Goal: Information Seeking & Learning: Learn about a topic

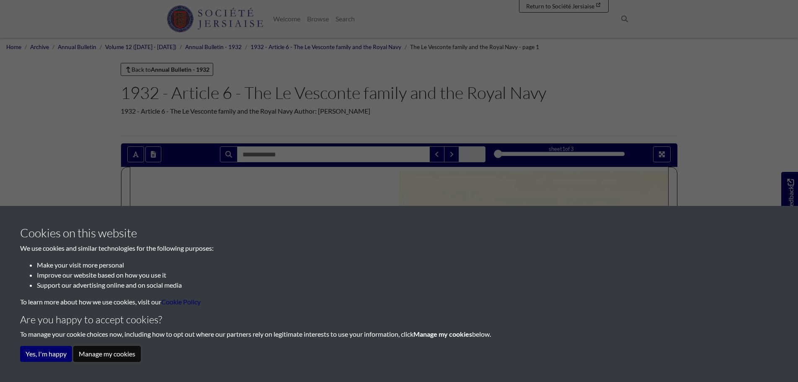
click at [120, 353] on button "Manage my cookies" at bounding box center [106, 354] width 67 height 16
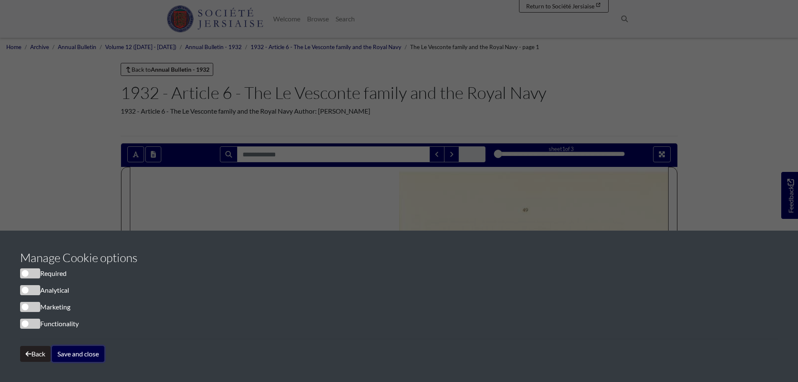
click at [82, 353] on button "Save and close" at bounding box center [78, 354] width 52 height 16
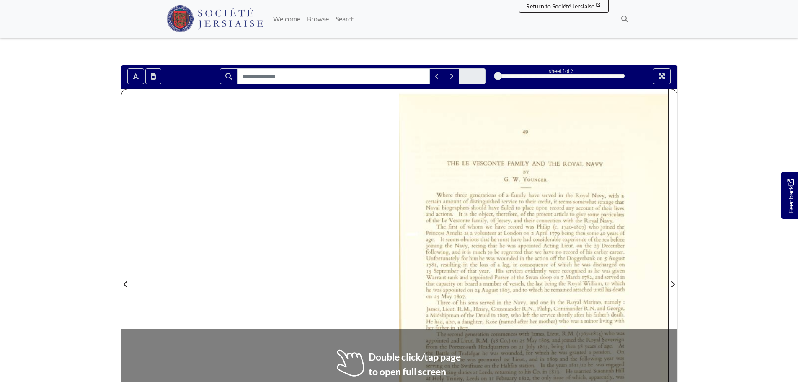
scroll to position [84, 0]
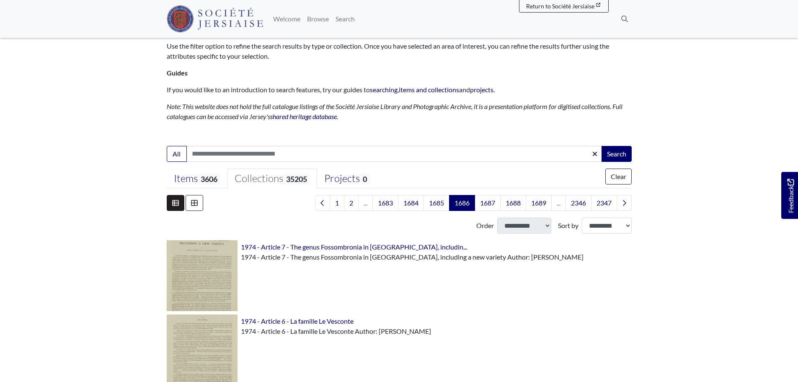
scroll to position [84, 0]
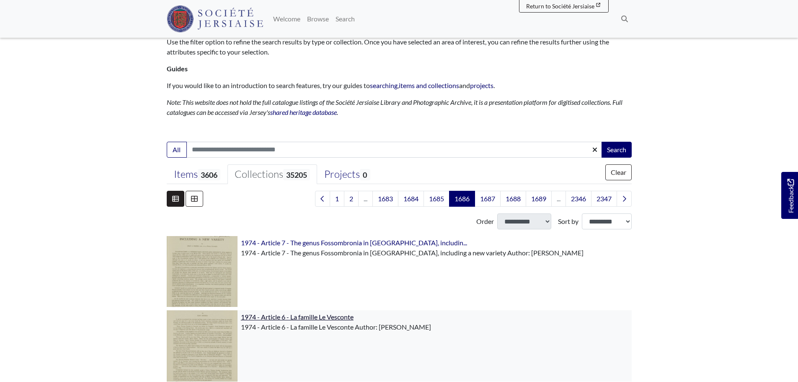
click at [315, 317] on span "1974 - Article 6 - La famille Le Vesconte" at bounding box center [297, 316] width 113 height 8
click at [327, 319] on span "1974 - Article 6 - La famille Le Vesconte" at bounding box center [297, 316] width 113 height 8
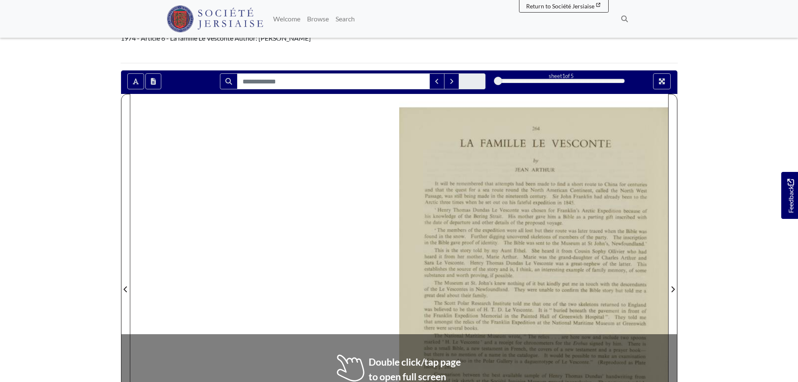
scroll to position [84, 0]
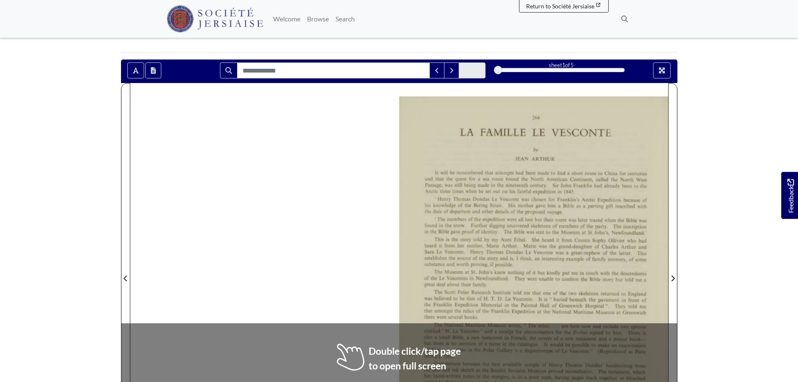
click at [444, 276] on div at bounding box center [533, 273] width 269 height 380
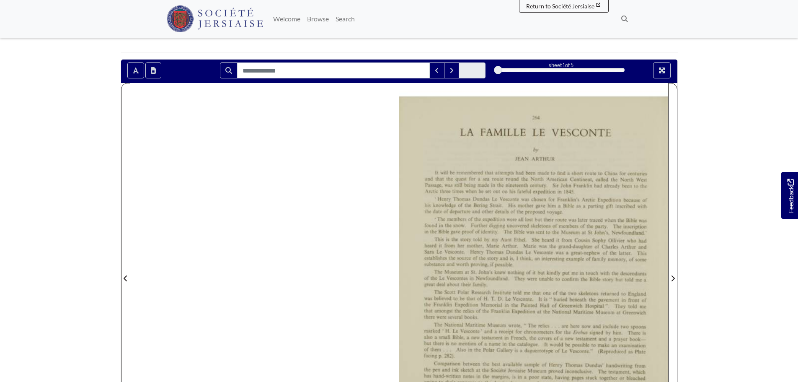
click at [444, 276] on div at bounding box center [533, 273] width 269 height 380
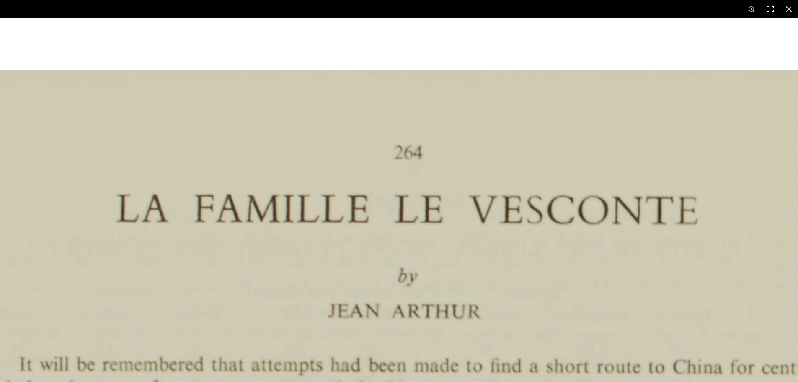
click at [770, 7] on button at bounding box center [770, 9] width 18 height 18
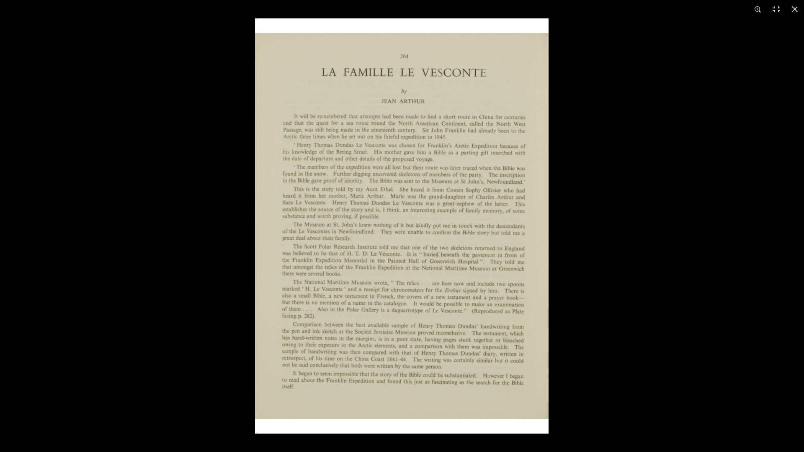
click at [521, 243] on img at bounding box center [402, 225] width 294 height 415
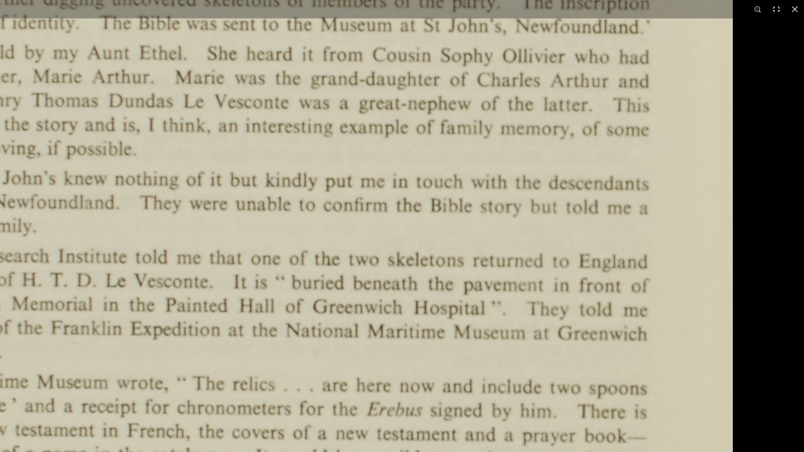
click at [385, 279] on img at bounding box center [215, 183] width 1036 height 1466
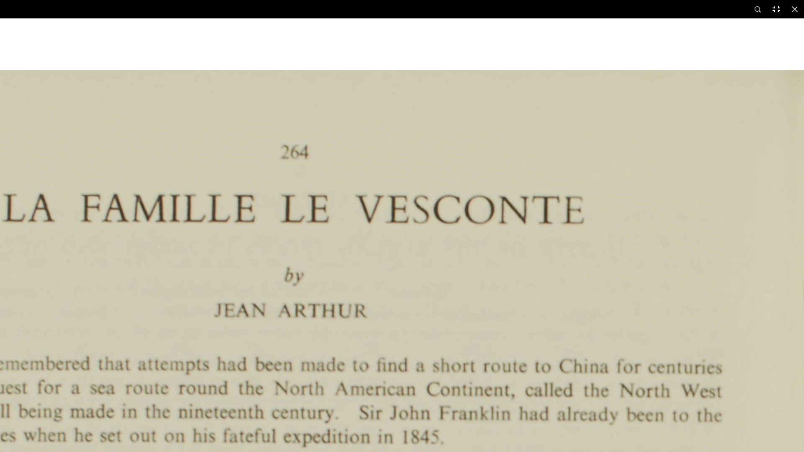
click at [774, 9] on button at bounding box center [776, 9] width 18 height 18
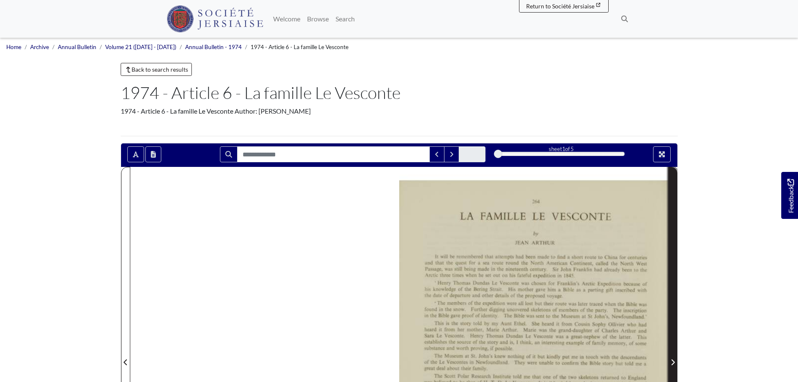
click at [673, 358] on icon "Next Page" at bounding box center [672, 361] width 4 height 7
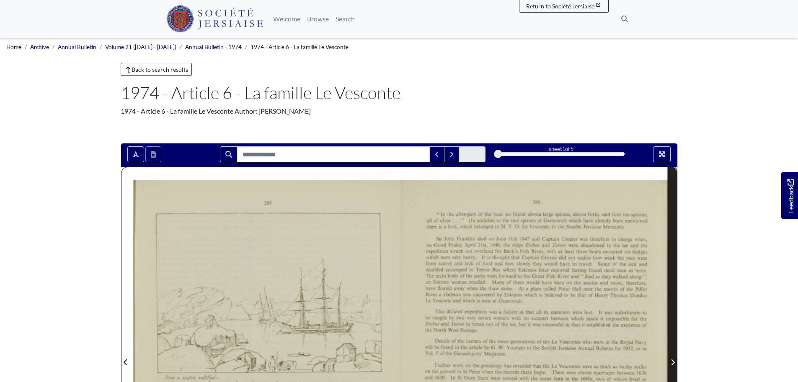
click at [673, 358] on icon "Next Page" at bounding box center [672, 361] width 4 height 7
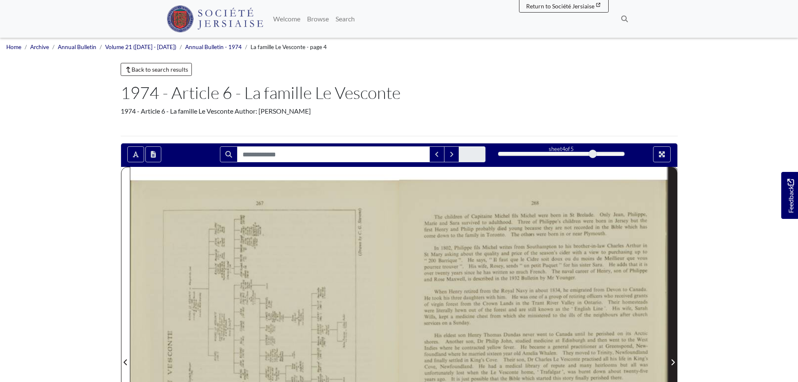
click at [673, 362] on icon "Next Page" at bounding box center [672, 361] width 4 height 7
click at [327, 317] on div at bounding box center [264, 357] width 269 height 380
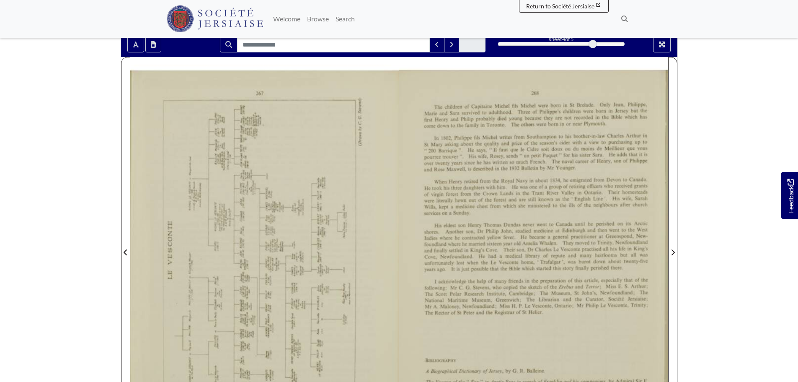
scroll to position [126, 0]
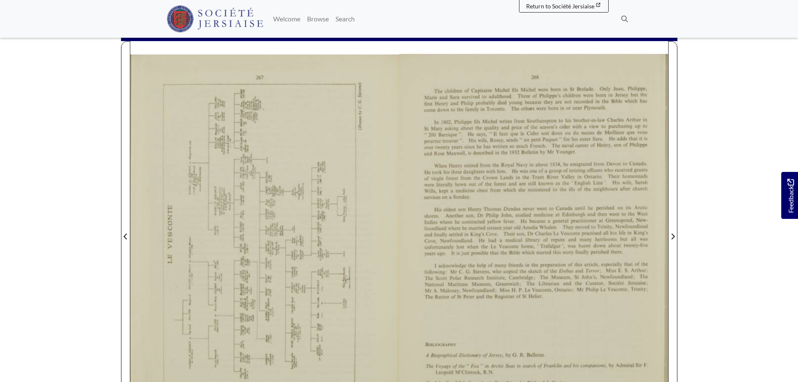
click at [267, 258] on div at bounding box center [264, 231] width 269 height 380
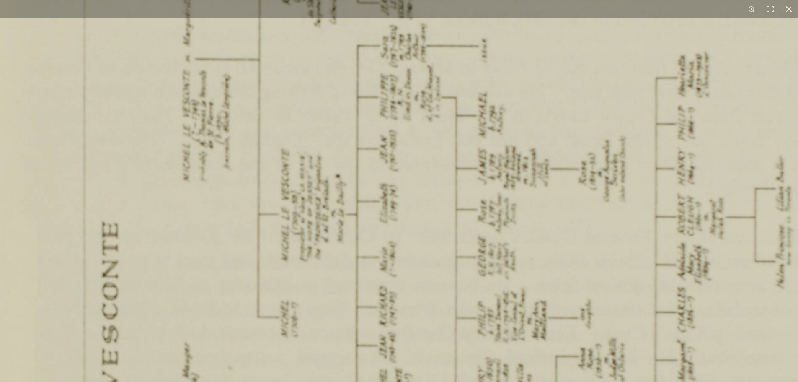
click at [247, 179] on img at bounding box center [475, 324] width 1036 height 1466
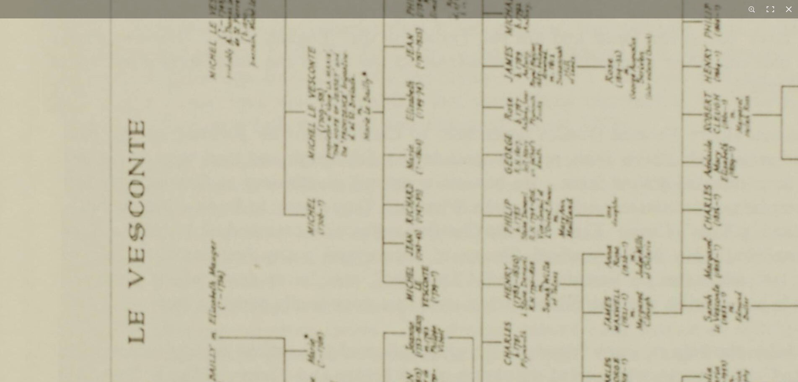
click at [244, 193] on img at bounding box center [502, 222] width 1036 height 1466
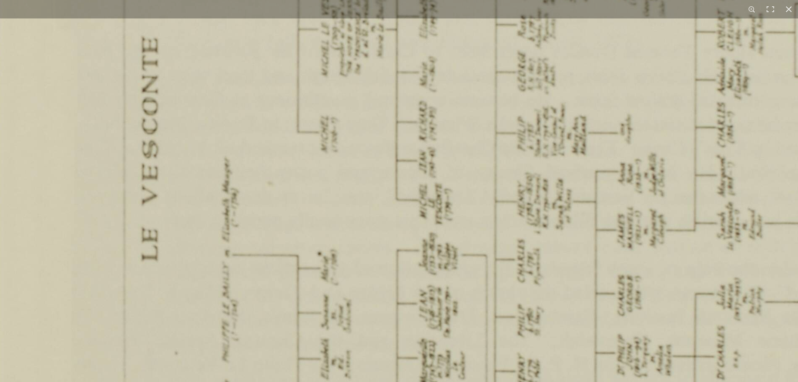
click at [261, 211] on img at bounding box center [515, 139] width 1036 height 1466
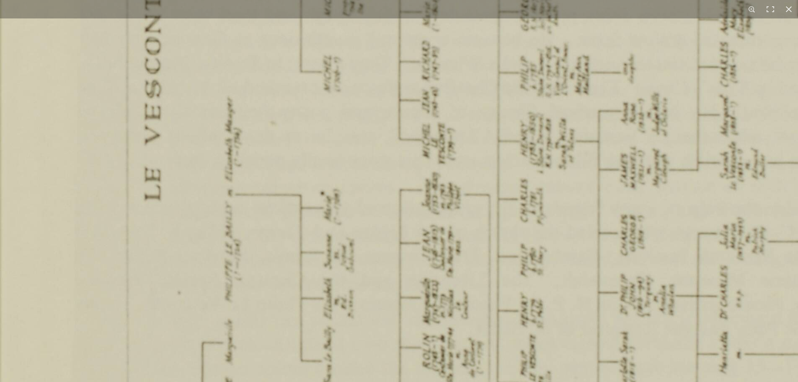
click at [253, 245] on img at bounding box center [518, 79] width 1036 height 1466
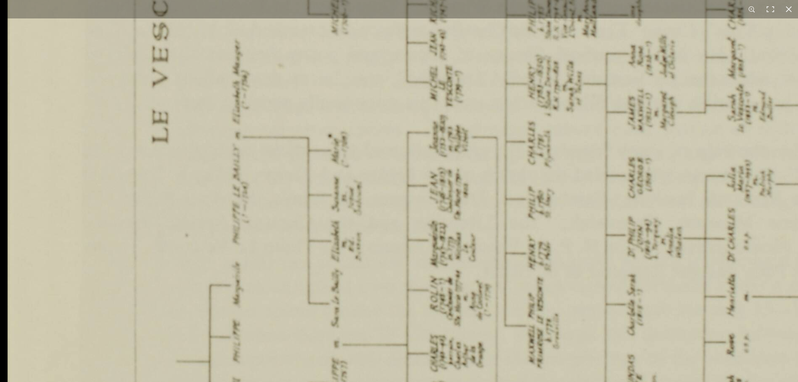
click at [281, 236] on img at bounding box center [526, 21] width 1036 height 1466
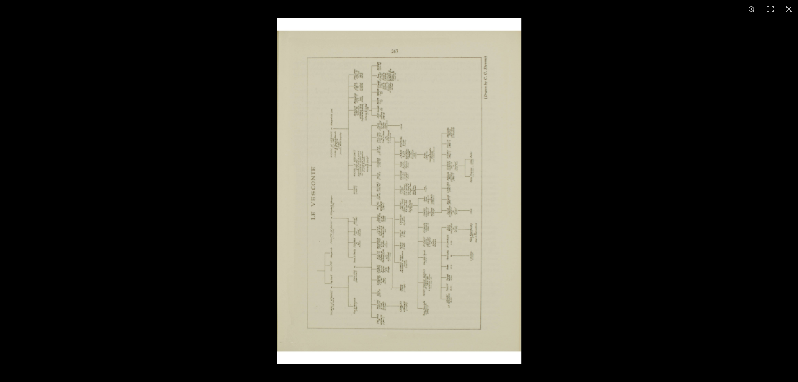
click at [415, 221] on img at bounding box center [399, 190] width 244 height 345
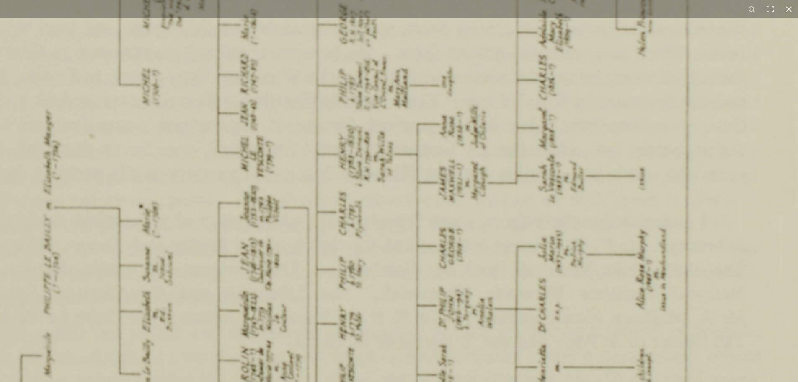
click at [459, 234] on img at bounding box center [337, 92] width 1036 height 1466
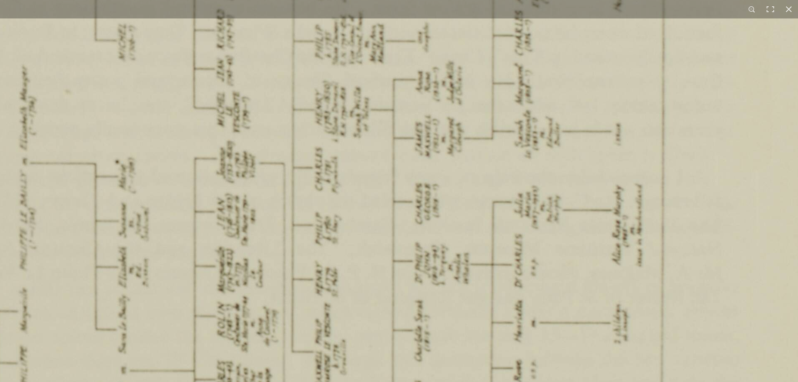
click at [450, 211] on img at bounding box center [313, 47] width 1036 height 1466
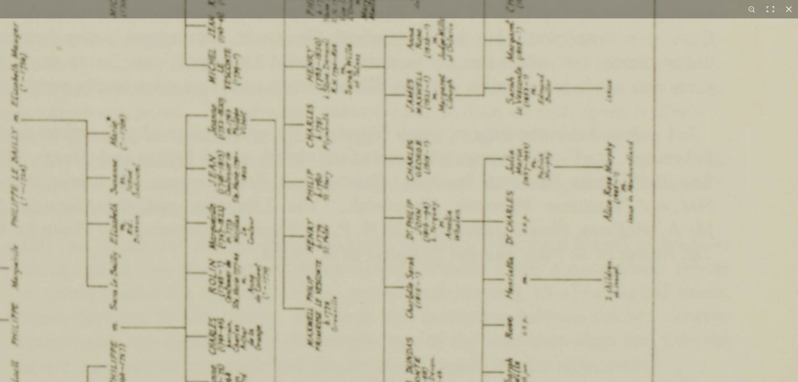
click at [476, 243] on img at bounding box center [304, 4] width 1036 height 1466
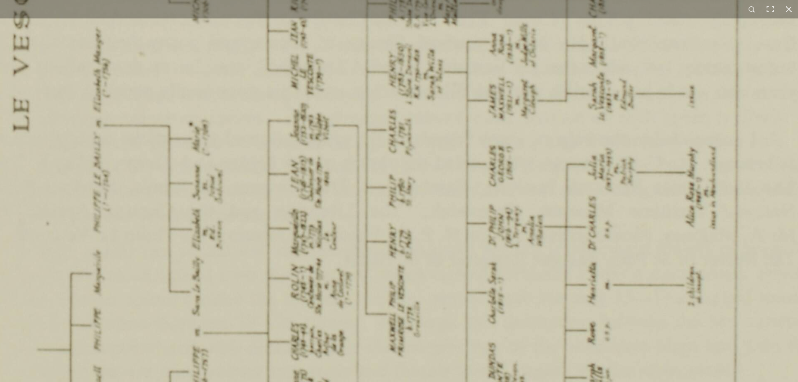
click at [430, 381] on html "Menu" at bounding box center [399, 248] width 798 height 749
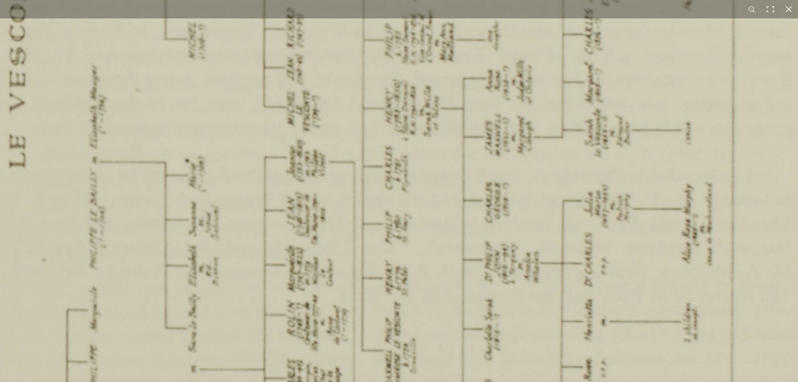
click at [397, 381] on html "Menu" at bounding box center [399, 248] width 798 height 749
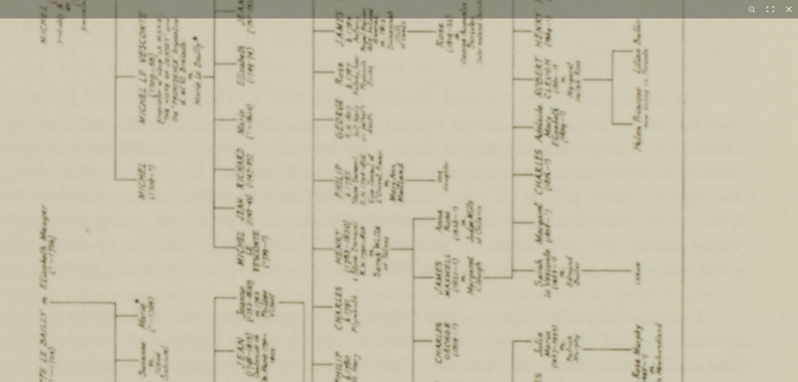
click at [395, 381] on html "Menu" at bounding box center [399, 248] width 798 height 749
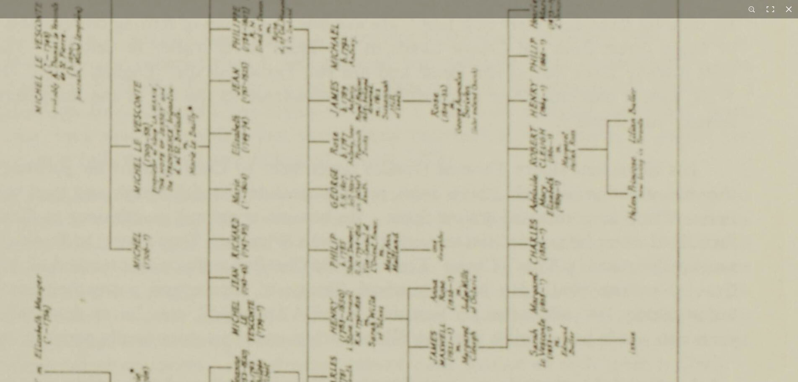
click at [405, 352] on img at bounding box center [327, 256] width 1036 height 1466
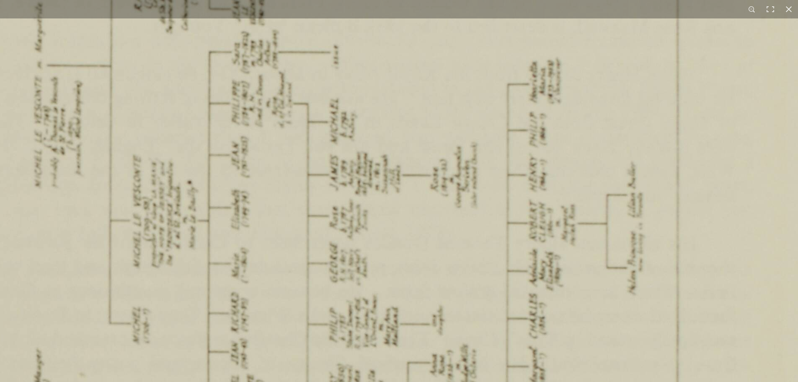
click at [441, 309] on img at bounding box center [327, 330] width 1036 height 1466
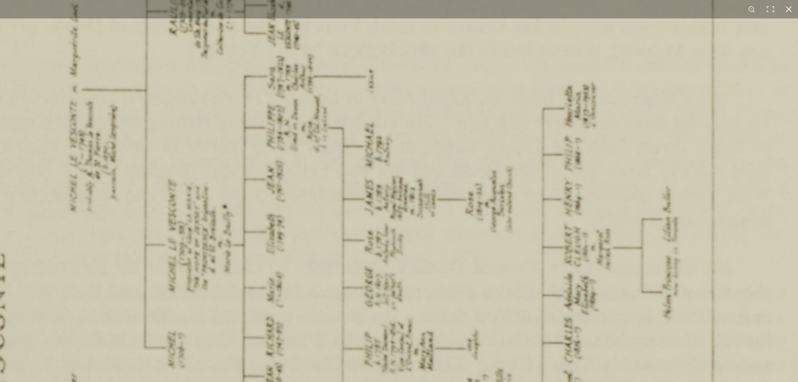
click at [453, 204] on img at bounding box center [362, 354] width 1036 height 1466
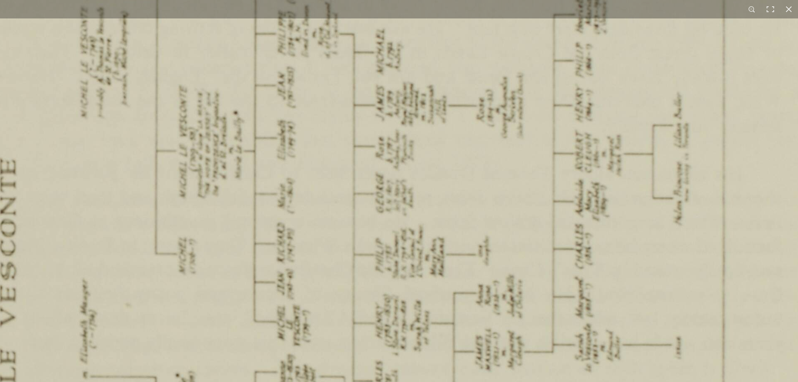
click at [459, 194] on img at bounding box center [373, 261] width 1036 height 1466
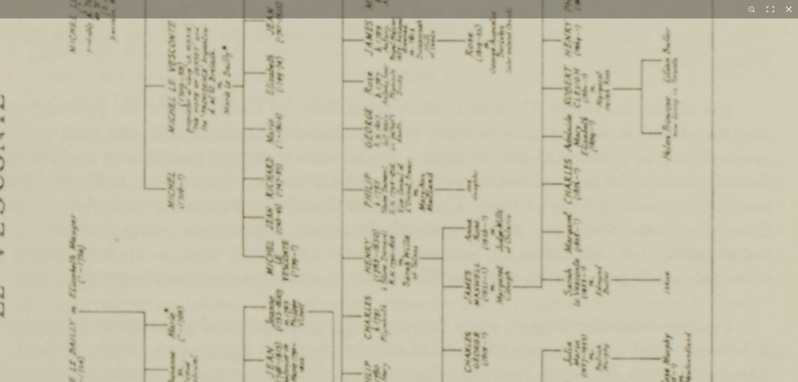
click at [444, 196] on img at bounding box center [362, 196] width 1036 height 1466
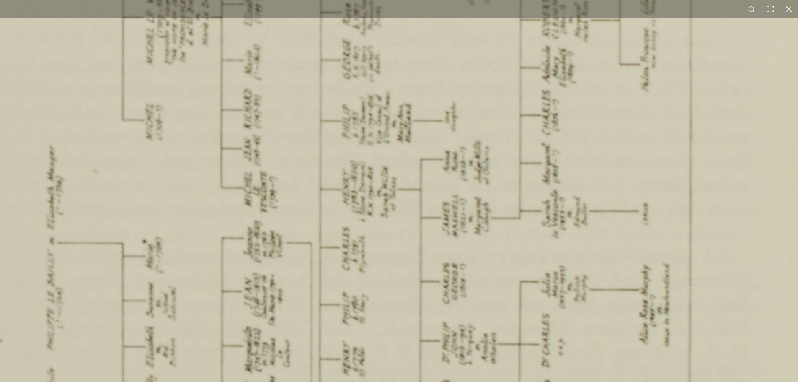
click at [476, 239] on img at bounding box center [340, 127] width 1036 height 1466
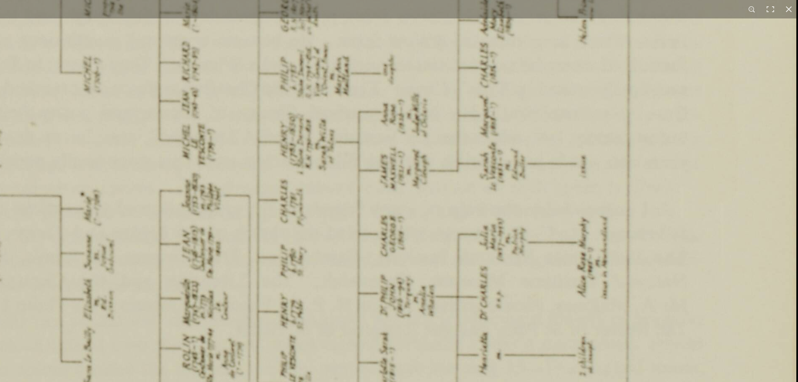
click at [410, 230] on img at bounding box center [278, 80] width 1036 height 1466
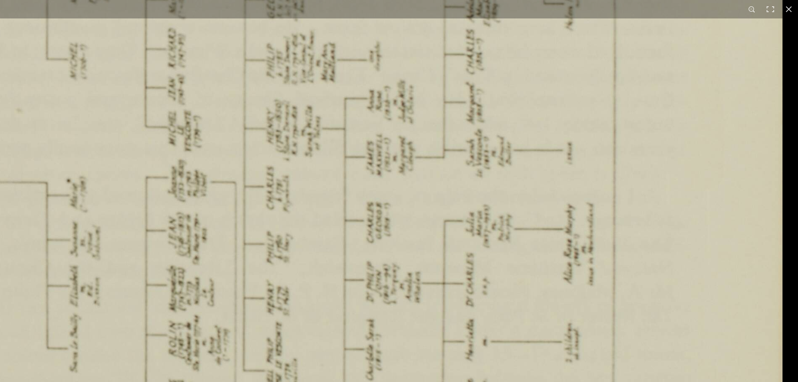
click at [401, 260] on img at bounding box center [264, 66] width 1036 height 1466
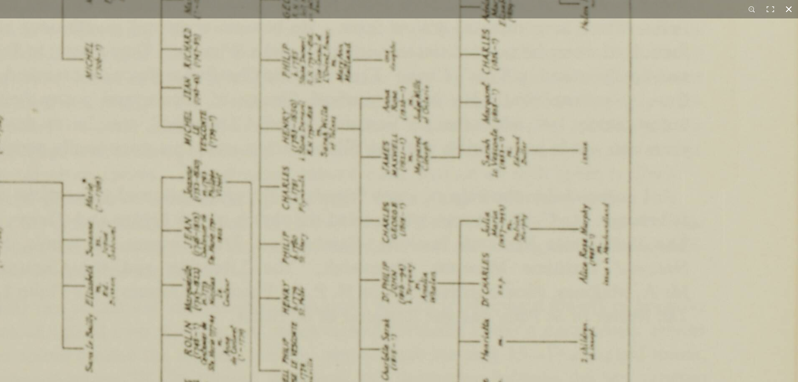
click at [789, 9] on button at bounding box center [788, 9] width 18 height 18
